Goal: Transaction & Acquisition: Purchase product/service

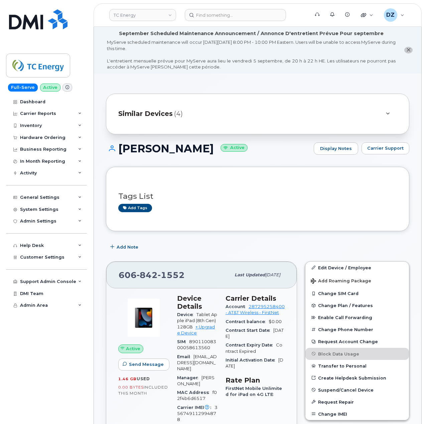
scroll to position [134, 0]
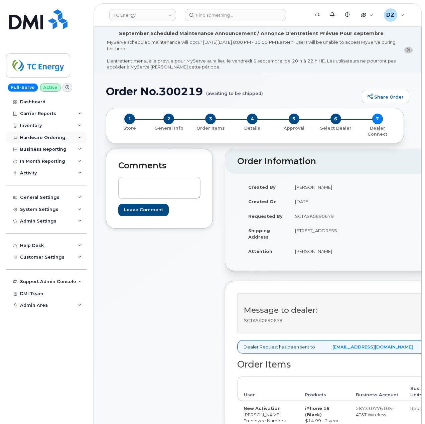
click at [49, 138] on div "Hardware Ordering" at bounding box center [42, 137] width 45 height 5
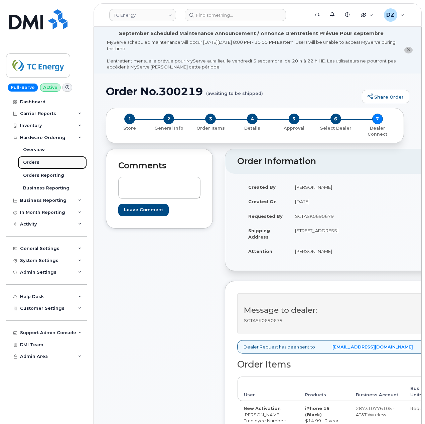
click at [36, 159] on link "Orders" at bounding box center [52, 162] width 69 height 13
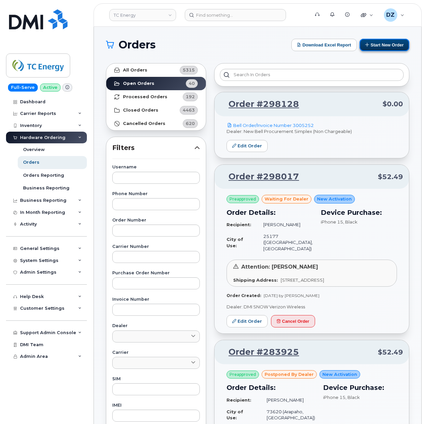
click at [376, 43] on button "Start New Order" at bounding box center [385, 45] width 50 height 12
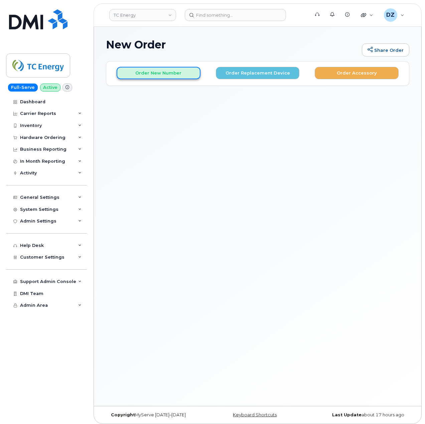
click at [148, 73] on button "Order New Number" at bounding box center [159, 73] width 84 height 12
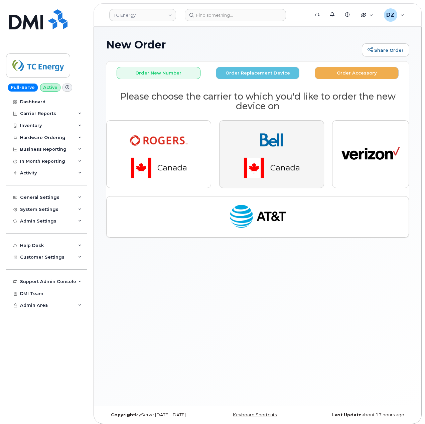
click at [265, 155] on img "button" at bounding box center [272, 154] width 94 height 56
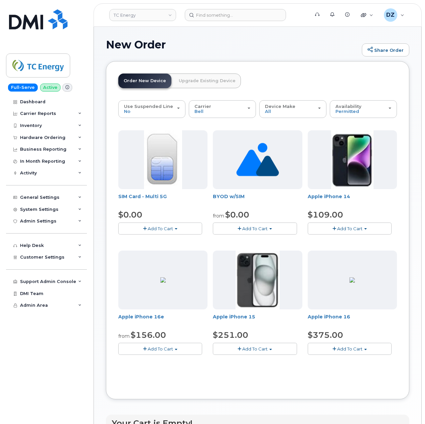
click at [265, 353] on button "Add To Cart" at bounding box center [255, 349] width 84 height 12
click at [264, 372] on link "$251.00 - 3-year activation (128GB model)" at bounding box center [269, 369] width 108 height 8
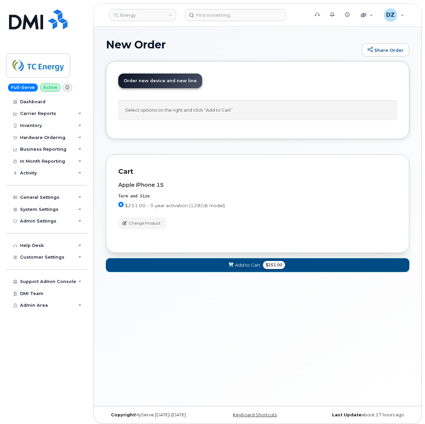
click at [225, 267] on button "Add to Cart $251.00" at bounding box center [257, 265] width 303 height 14
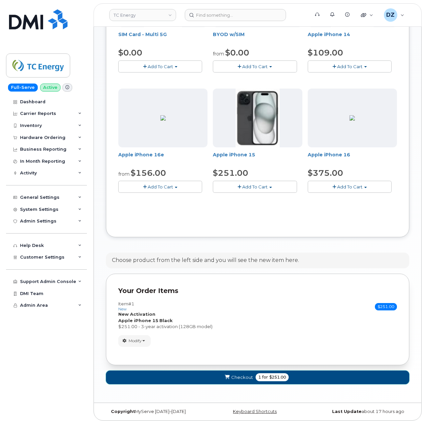
click at [291, 375] on button "Checkout 1 for $251.00" at bounding box center [257, 378] width 303 height 14
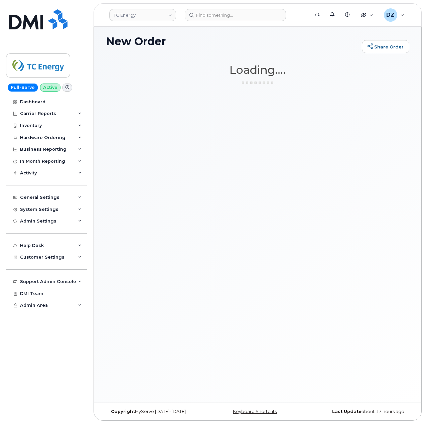
scroll to position [3, 0]
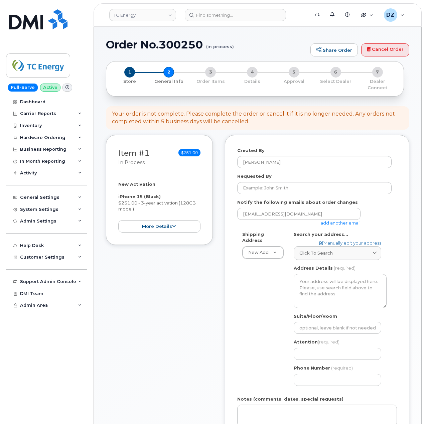
select select
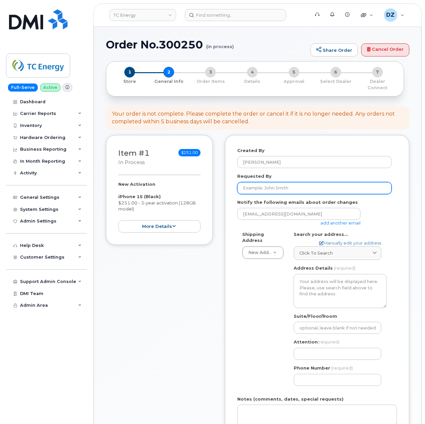
click at [294, 182] on input "Requested By" at bounding box center [314, 188] width 154 height 12
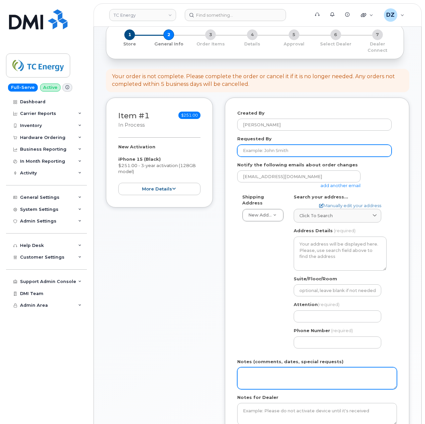
scroll to position [89, 0]
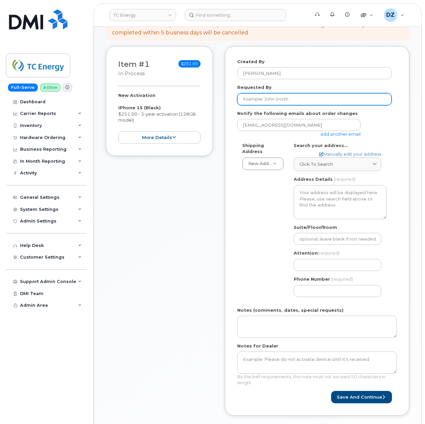
paste input "INC2975169"
type input "INC2975169"
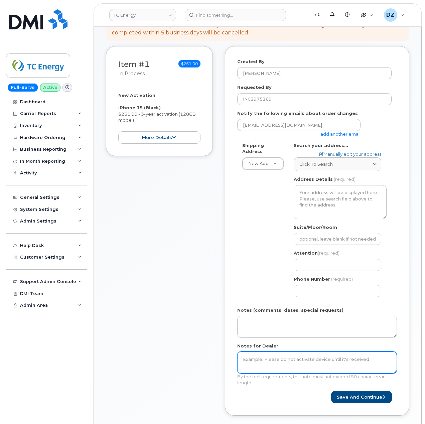
click at [265, 361] on textarea "Notes for Dealer" at bounding box center [317, 363] width 160 height 22
paste textarea "INC2975169"
type textarea "INC2975169"
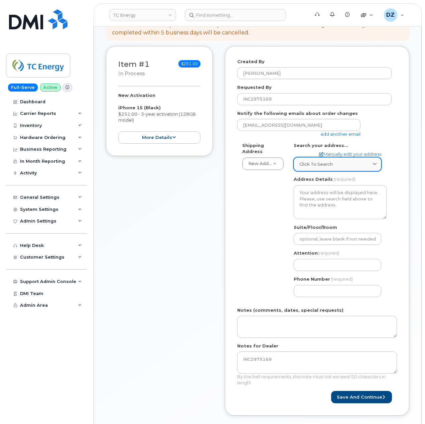
click at [327, 161] on span "Click to search" at bounding box center [315, 164] width 33 height 6
paste input "5276 County Road 20 Martintown, ON K0C 1S0"
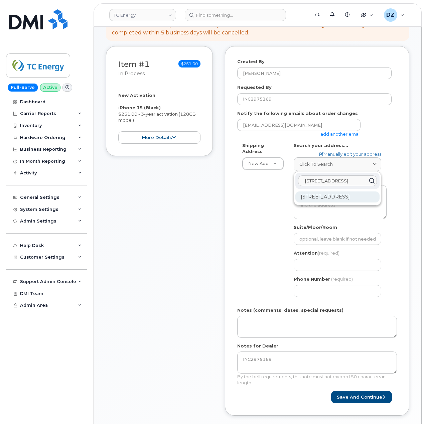
type input "5276 County Road 20 Martintown, ON K0C 1S0"
click at [369, 192] on div "5276 County Rd 20 Martintown ON K0C 1S0" at bounding box center [337, 197] width 84 height 11
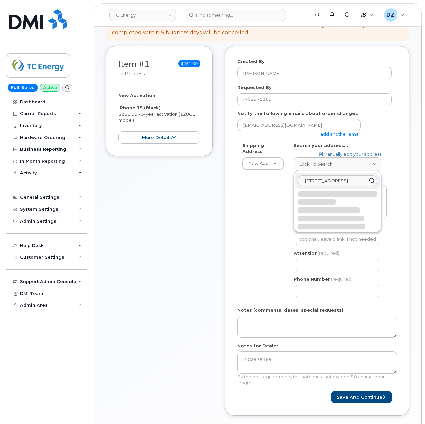
select select
type textarea "5276 County Rd 20 MARTINTOWN ON K0C 1S0 CANADA"
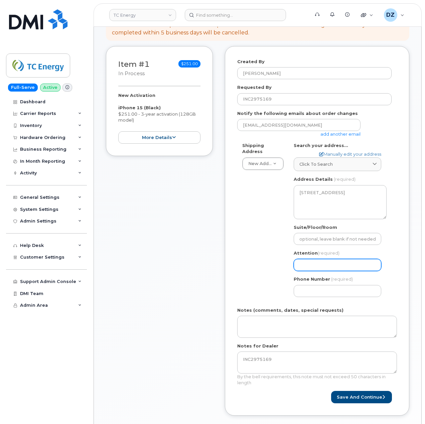
click at [322, 261] on input "Attention (required)" at bounding box center [338, 265] width 88 height 12
paste input "[PERSON_NAME]"
select select
type input "[PERSON_NAME]"
click at [332, 131] on link "add another email" at bounding box center [341, 133] width 40 height 5
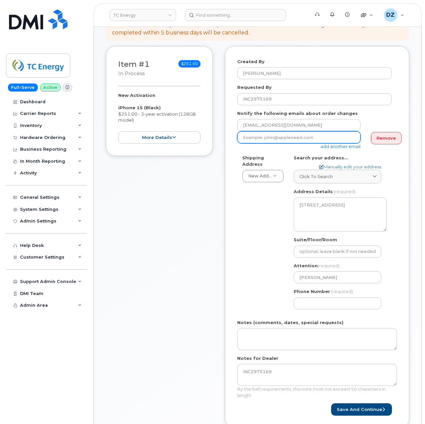
click at [275, 132] on input "email" at bounding box center [298, 137] width 123 height 12
paste input "mike_carbino@tcenergy.com"
type input "mike_carbino@tcenergy.com"
click at [321, 297] on input "Phone Number" at bounding box center [338, 303] width 88 height 12
paste input "6135304620"
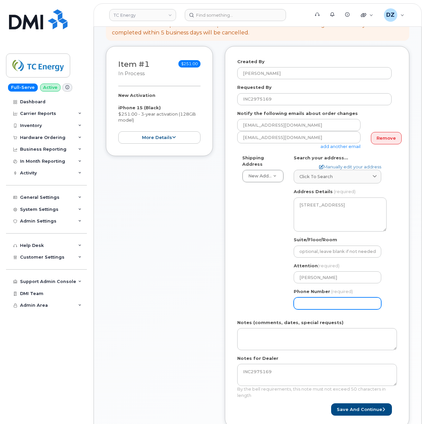
type input "6135304620"
select select
type input "6135304620"
click at [237, 273] on div "Shipping Address New Address New Address 10255 S Washington Ave 117 Kohen Dr 18…" at bounding box center [314, 235] width 154 height 160
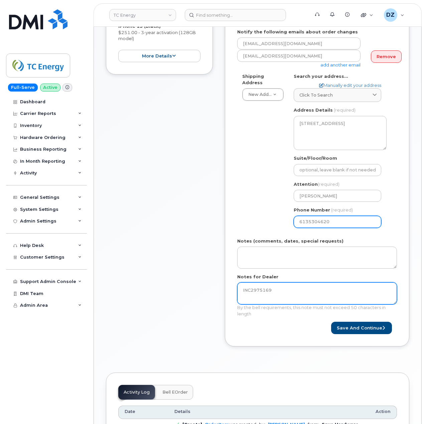
scroll to position [178, 0]
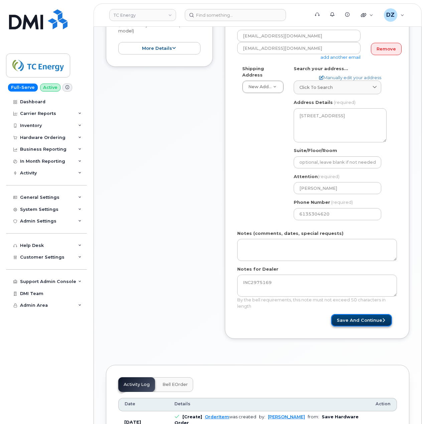
click at [368, 314] on button "Save and Continue" at bounding box center [361, 320] width 61 height 12
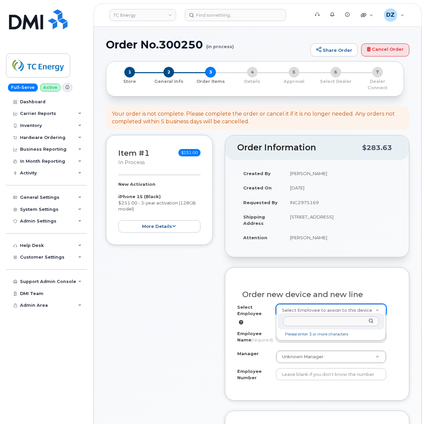
type input "207963"
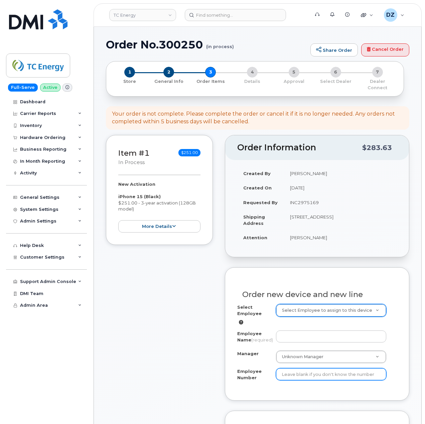
click at [305, 376] on input "Employee Number" at bounding box center [331, 374] width 111 height 12
paste input "207963"
type input "207963"
paste input "Nadia McCarthy"
type input "Nadia McCarthy"
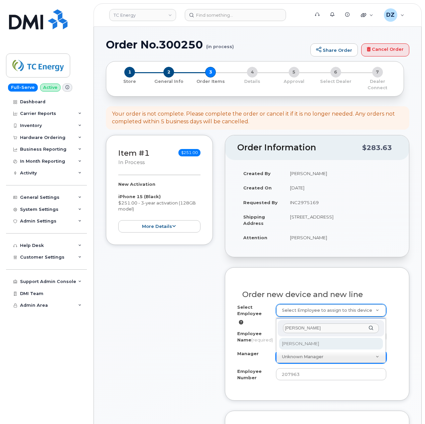
type input "Nadia McCarthy"
select select "1373839"
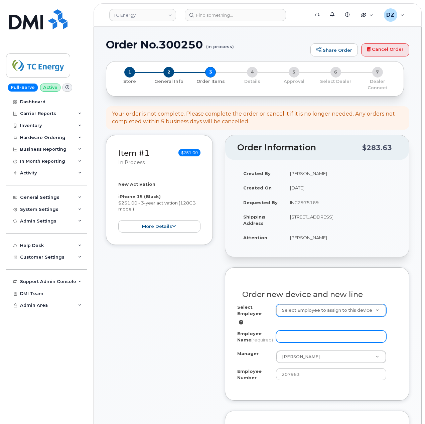
click at [305, 332] on input "Employee Name (required)" at bounding box center [331, 337] width 111 height 12
paste input "[PERSON_NAME]"
type input "[PERSON_NAME]"
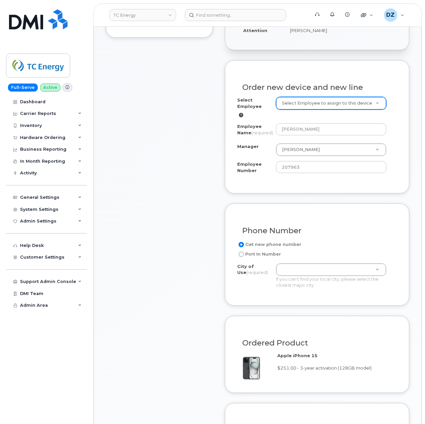
scroll to position [223, 0]
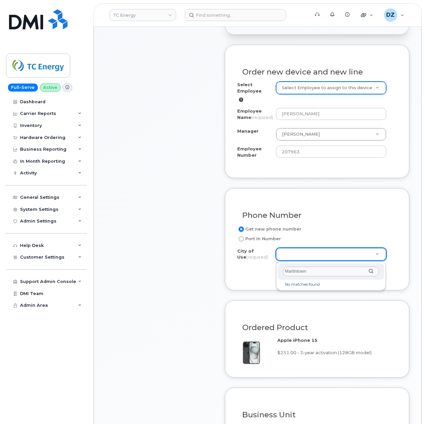
click at [317, 270] on input "Martintown" at bounding box center [331, 272] width 96 height 10
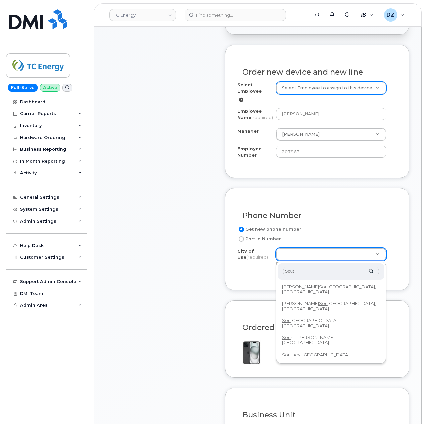
type input "South"
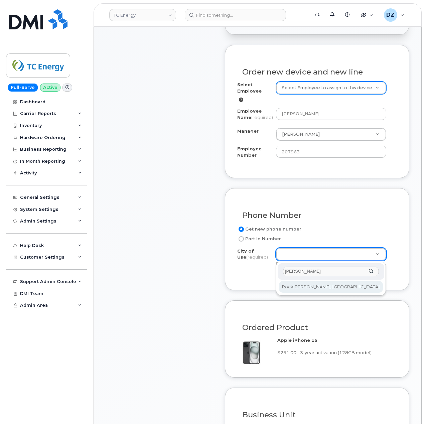
type input "Gleng"
click at [313, 268] on input "text" at bounding box center [331, 272] width 96 height 10
type input "Storm"
type input "Toron"
type input "4934"
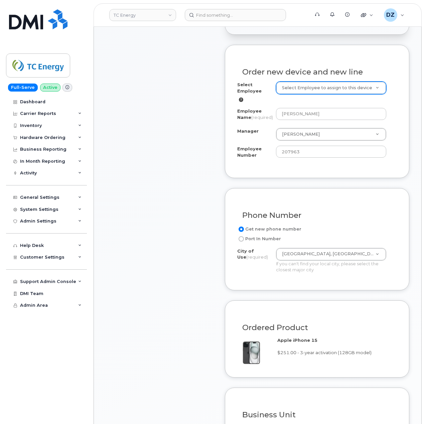
click at [187, 287] on div "Item #1 in process $251.00 New Activation iPhone 15 (Black) $251.00 - 3-year ac…" at bounding box center [159, 216] width 107 height 609
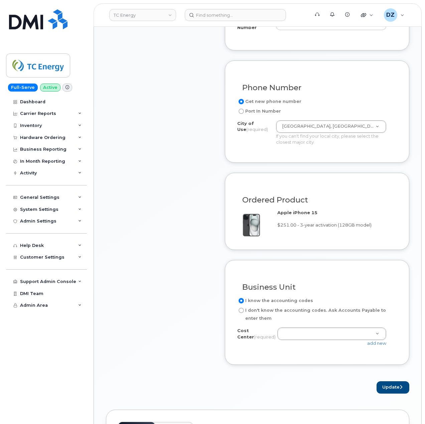
scroll to position [401, 0]
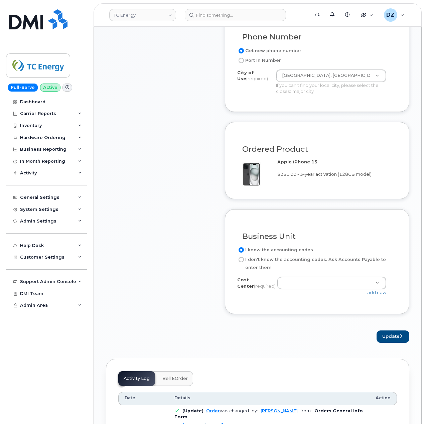
click at [252, 261] on label "I don't know the accounting codes. Ask Accounts Payable to enter them" at bounding box center [314, 264] width 154 height 16
click at [244, 261] on input "I don't know the accounting codes. Ask Accounts Payable to enter them" at bounding box center [241, 259] width 5 height 5
radio input "true"
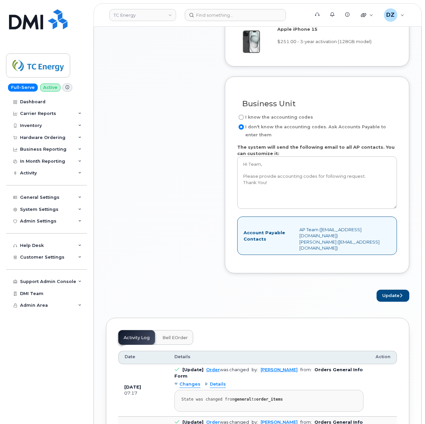
scroll to position [535, 0]
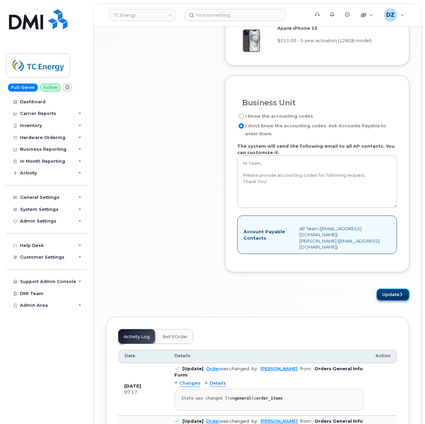
click at [394, 294] on button "Update" at bounding box center [393, 295] width 33 height 12
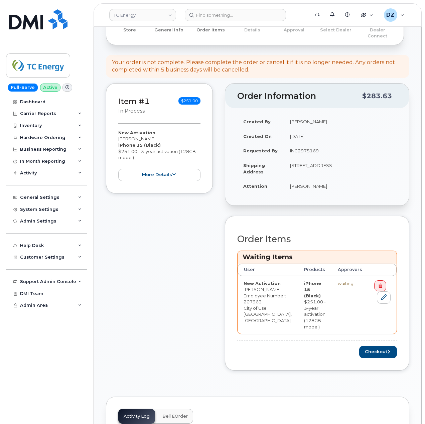
scroll to position [178, 0]
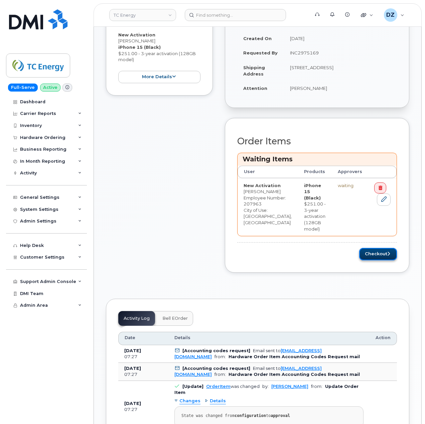
click at [380, 254] on button "Checkout" at bounding box center [378, 254] width 38 height 12
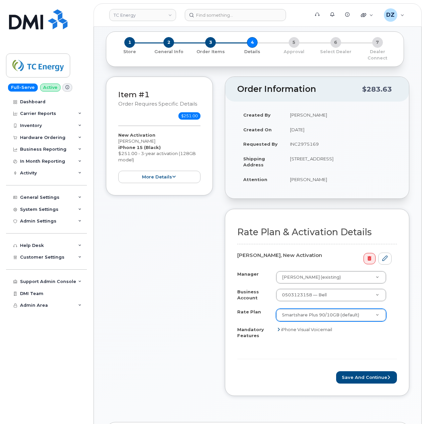
scroll to position [44, 0]
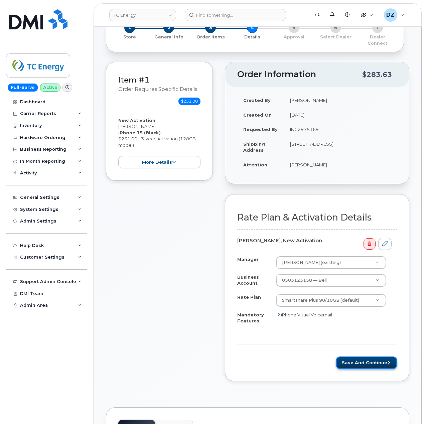
click at [367, 358] on button "Save and Continue" at bounding box center [366, 363] width 61 height 12
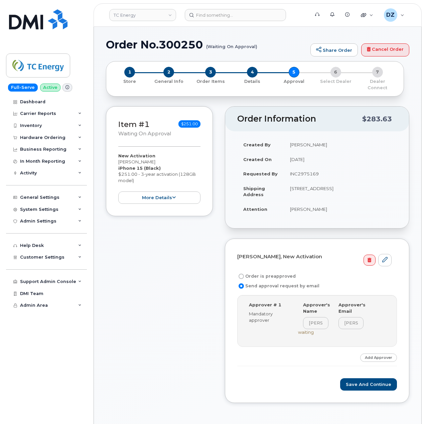
click at [269, 272] on label "Order is preapproved" at bounding box center [266, 276] width 58 height 8
click at [244, 274] on input "Order is preapproved" at bounding box center [241, 276] width 5 height 5
radio input "true"
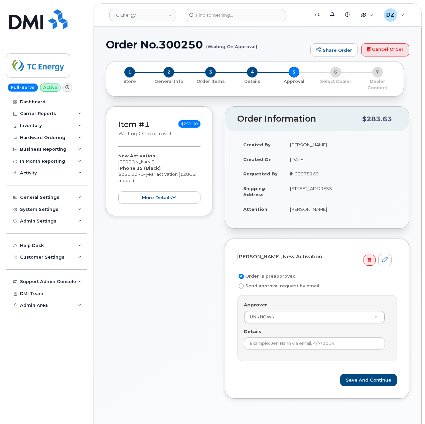
click at [310, 168] on td "INC2975169" at bounding box center [340, 173] width 113 height 15
copy td "INC2975169"
click at [286, 338] on input "Details" at bounding box center [314, 344] width 141 height 12
paste input "SCTASK0690767"
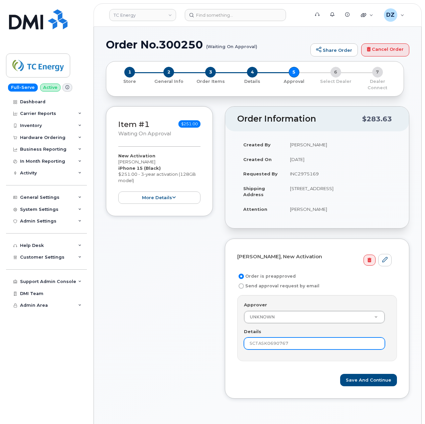
type input "SCTASK0690767"
click at [170, 73] on span "2" at bounding box center [168, 72] width 11 height 11
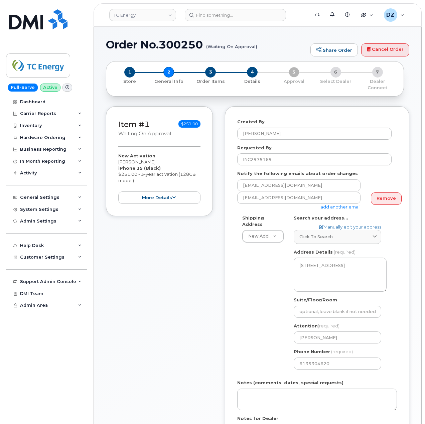
select select
click at [273, 155] on input "INC2975169" at bounding box center [314, 159] width 154 height 12
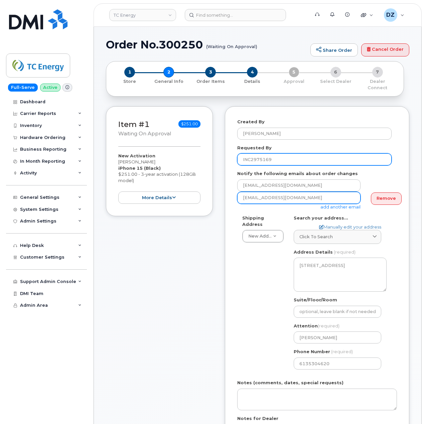
paste input "SCTASK0690767"
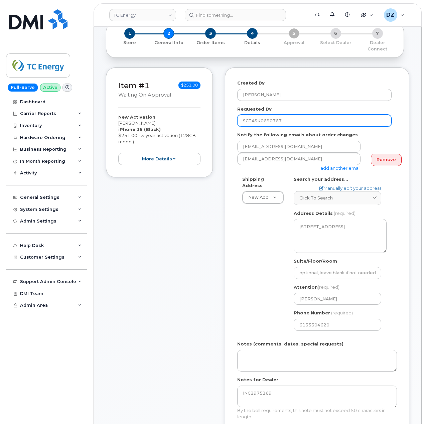
scroll to position [89, 0]
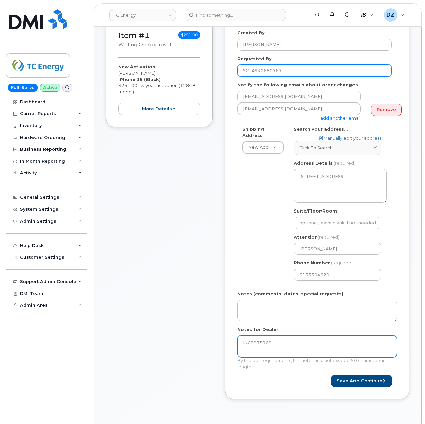
type input "SCTASK0690767"
click at [273, 345] on textarea "INC2975169" at bounding box center [317, 347] width 160 height 22
paste textarea "SCTASK0690767"
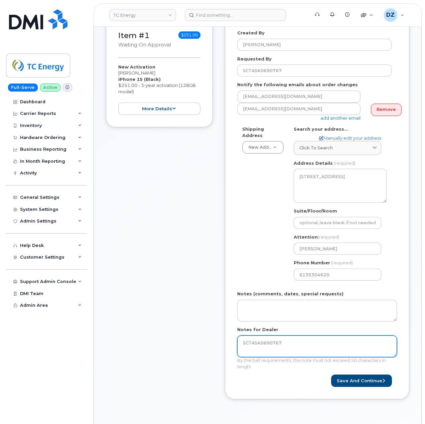
type textarea "SCTASK0690767"
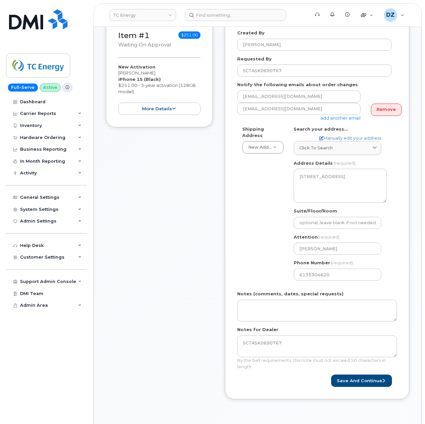
drag, startPoint x: 363, startPoint y: 120, endPoint x: 171, endPoint y: 243, distance: 228.3
click at [171, 243] on div "Item #1 Waiting On Approval $251.00 New Activation Mike Carbino iPhone 15 (Blac…" at bounding box center [159, 213] width 107 height 392
click at [360, 375] on button "Save and Continue" at bounding box center [361, 381] width 61 height 12
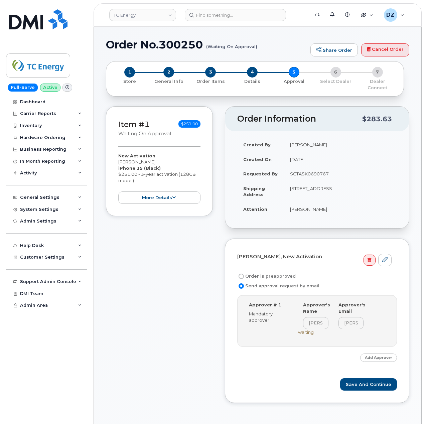
click at [163, 312] on div "Item #1 Waiting On Approval $251.00 New Activation [PERSON_NAME] iPhone 15 (Bla…" at bounding box center [159, 259] width 107 height 307
click at [245, 272] on label "Order is preapproved" at bounding box center [266, 276] width 58 height 8
click at [244, 274] on input "Order is preapproved" at bounding box center [241, 276] width 5 height 5
radio input "true"
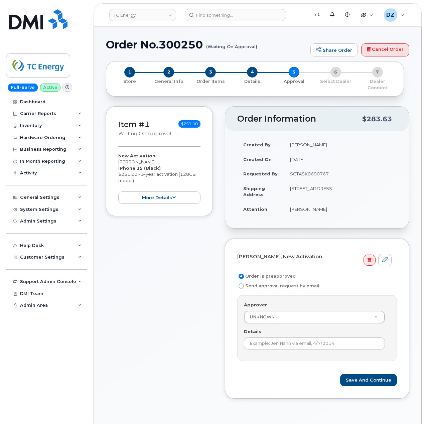
click at [241, 274] on input "Order is preapproved" at bounding box center [241, 276] width 5 height 5
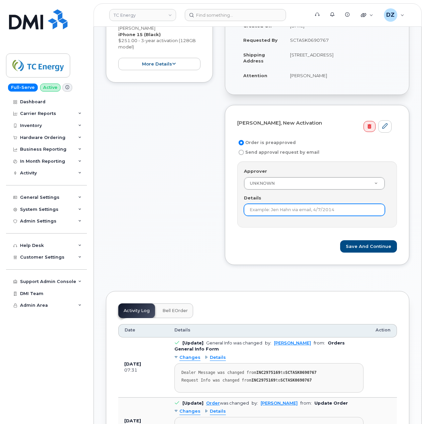
click at [272, 205] on input "Details" at bounding box center [314, 210] width 141 height 12
paste input "SCTASK0690767"
type input "SCTASK0690767"
click at [208, 241] on div "Item #1 Waiting On Approval $251.00 New Activation Mike Carbino iPhone 15 (Blac…" at bounding box center [159, 124] width 107 height 302
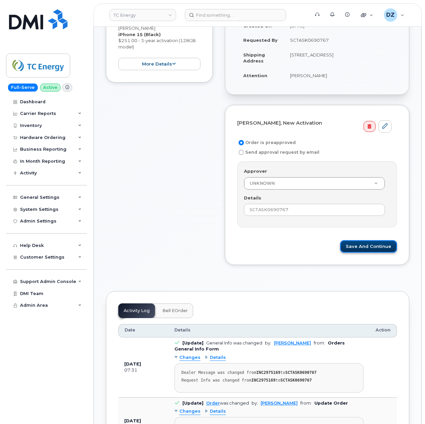
click at [373, 243] on button "Save and Continue" at bounding box center [368, 246] width 57 height 12
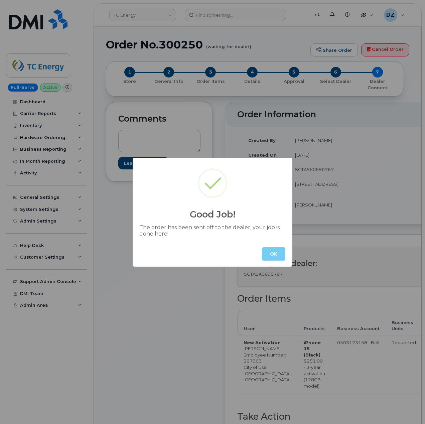
click at [280, 252] on button "OK" at bounding box center [273, 253] width 23 height 13
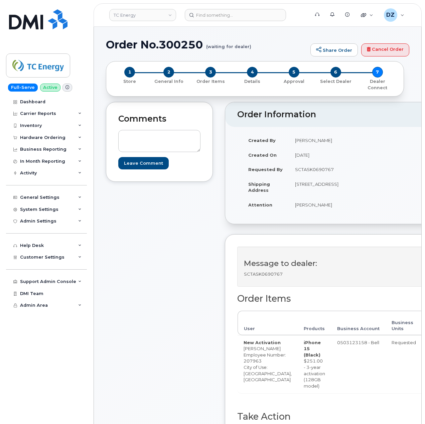
click at [132, 46] on h1 "Order No.300250 (waiting for dealer)" at bounding box center [206, 45] width 201 height 12
click at [182, 46] on h1 "Order No.300250 (waiting for dealer)" at bounding box center [206, 45] width 201 height 12
copy h1 "Order No.300250"
click at [58, 135] on div "Hardware Ordering" at bounding box center [42, 137] width 45 height 5
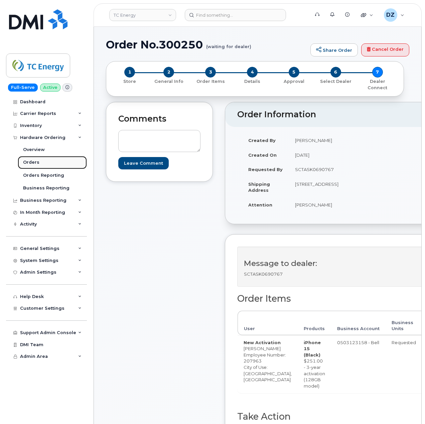
click at [49, 162] on link "Orders" at bounding box center [52, 162] width 69 height 13
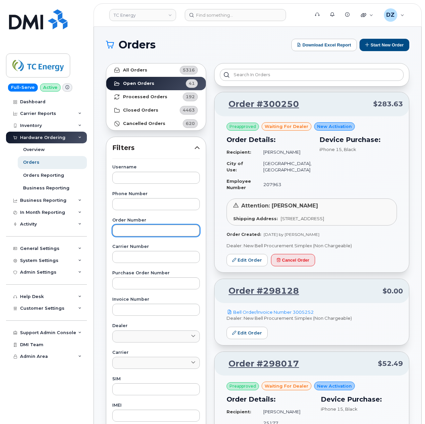
click at [152, 232] on input "text" at bounding box center [156, 231] width 88 height 12
paste input "299877"
type input "299877"
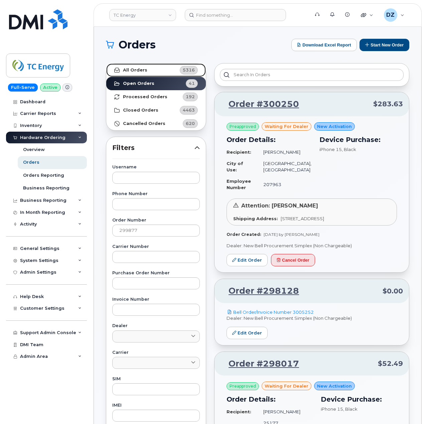
click at [148, 71] on link "All Orders 5316" at bounding box center [156, 70] width 100 height 13
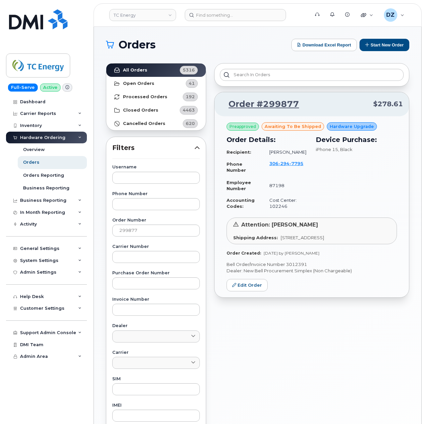
click at [297, 267] on p "Bell Order/Invoice Number 3012391" at bounding box center [312, 264] width 170 height 6
copy p "3012391"
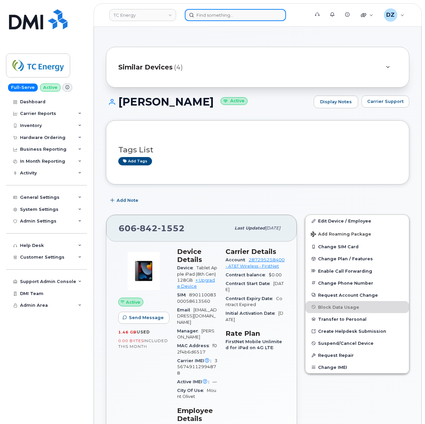
click at [229, 17] on input at bounding box center [235, 15] width 101 height 12
paste input "4374394293"
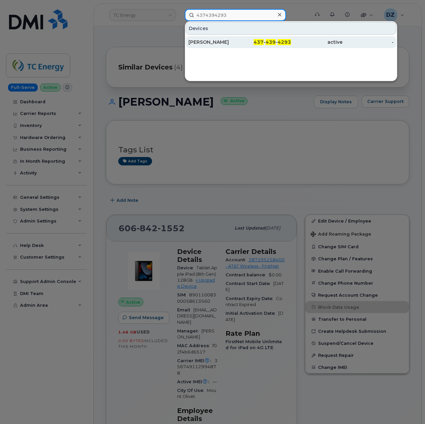
type input "4374394293"
click at [237, 40] on div "[PERSON_NAME]" at bounding box center [214, 42] width 51 height 7
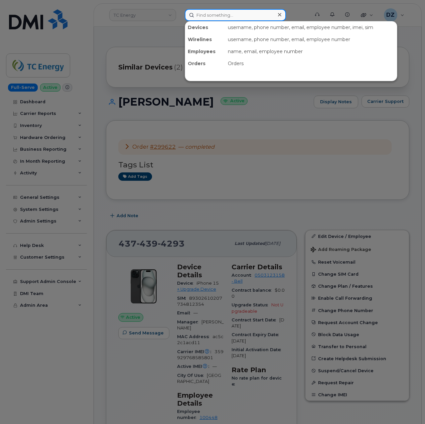
click at [231, 17] on input at bounding box center [235, 15] width 101 height 12
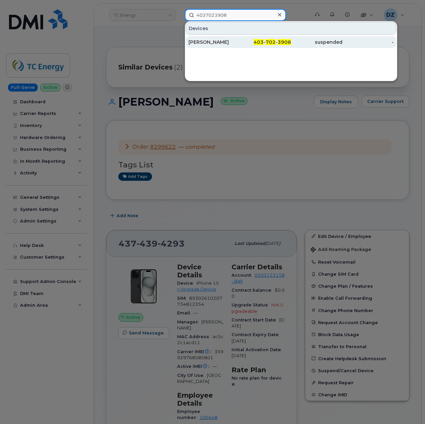
type input "4037023908"
click at [269, 44] on span "702" at bounding box center [271, 42] width 10 height 6
